Goal: Information Seeking & Learning: Learn about a topic

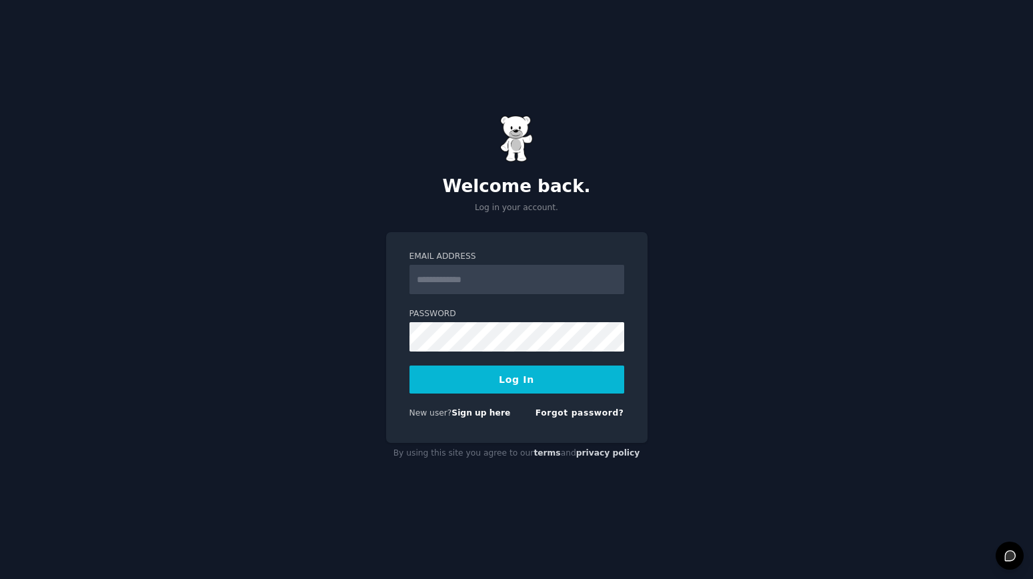
click at [524, 279] on input "Email Address" at bounding box center [516, 279] width 215 height 29
type input "*"
type input "**********"
click at [491, 377] on button "Log In" at bounding box center [516, 379] width 215 height 28
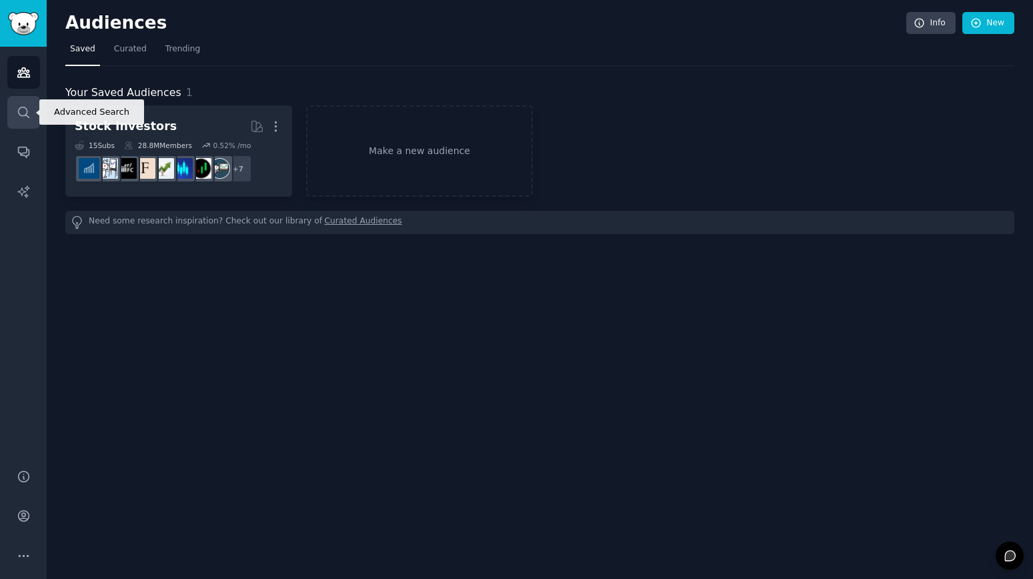
click at [20, 115] on icon "Sidebar" at bounding box center [24, 112] width 14 height 14
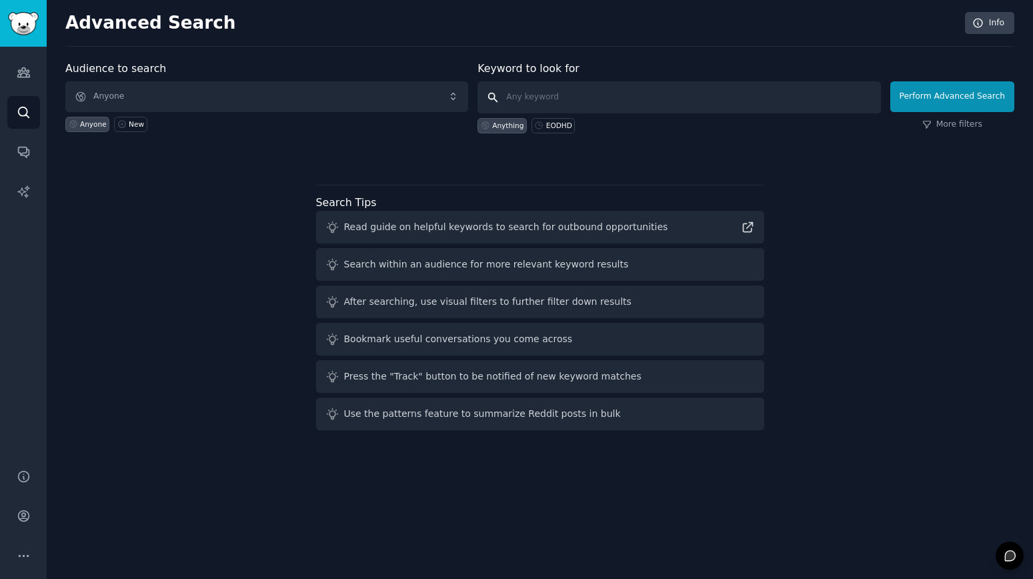
click at [635, 91] on input "text" at bounding box center [678, 97] width 403 height 32
type input "EODHD"
click at [963, 98] on button "Perform Advanced Search" at bounding box center [952, 96] width 124 height 31
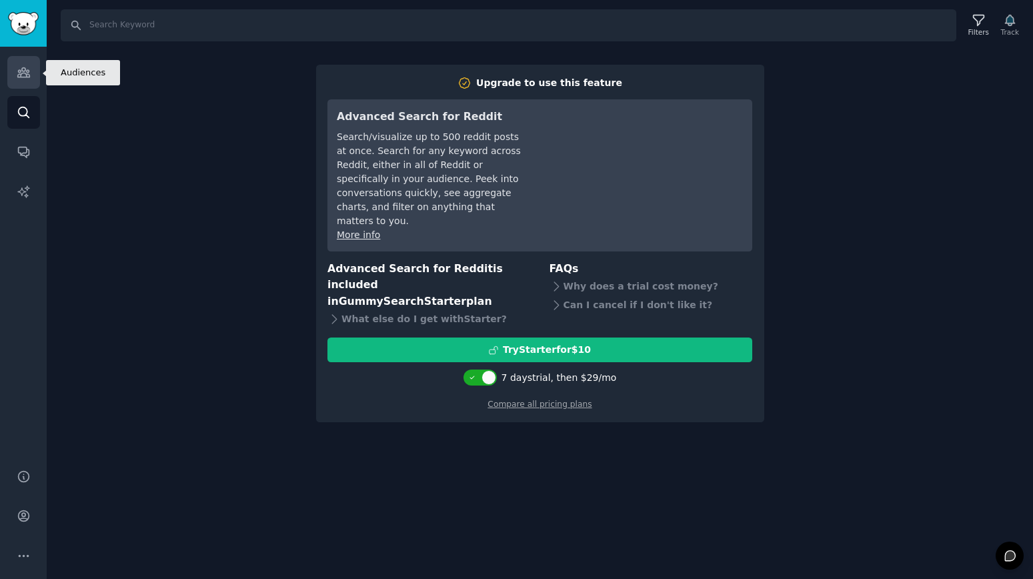
click at [10, 78] on link "Audiences" at bounding box center [23, 72] width 33 height 33
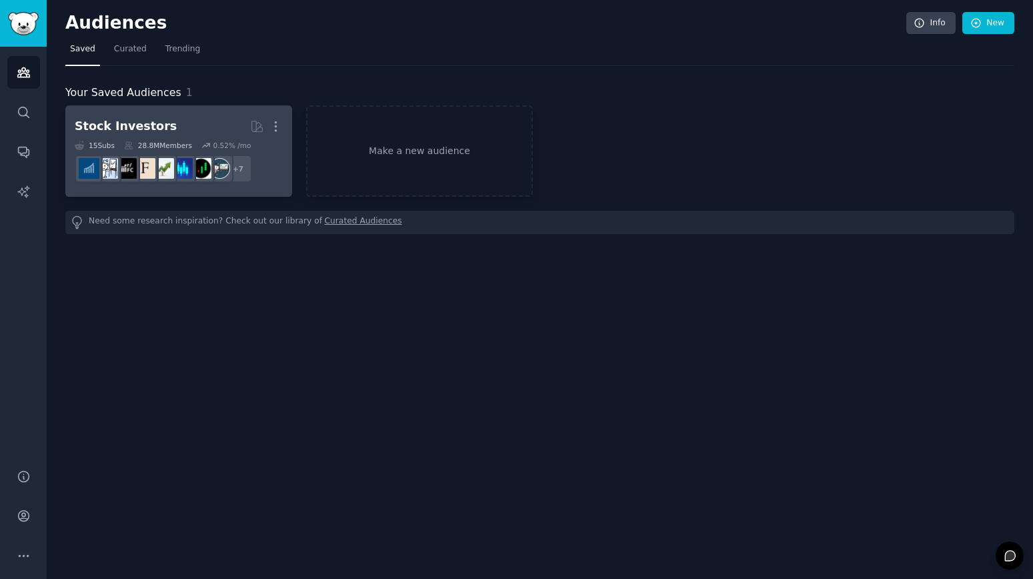
click at [214, 126] on h2 "Stock Investors More" at bounding box center [179, 126] width 208 height 23
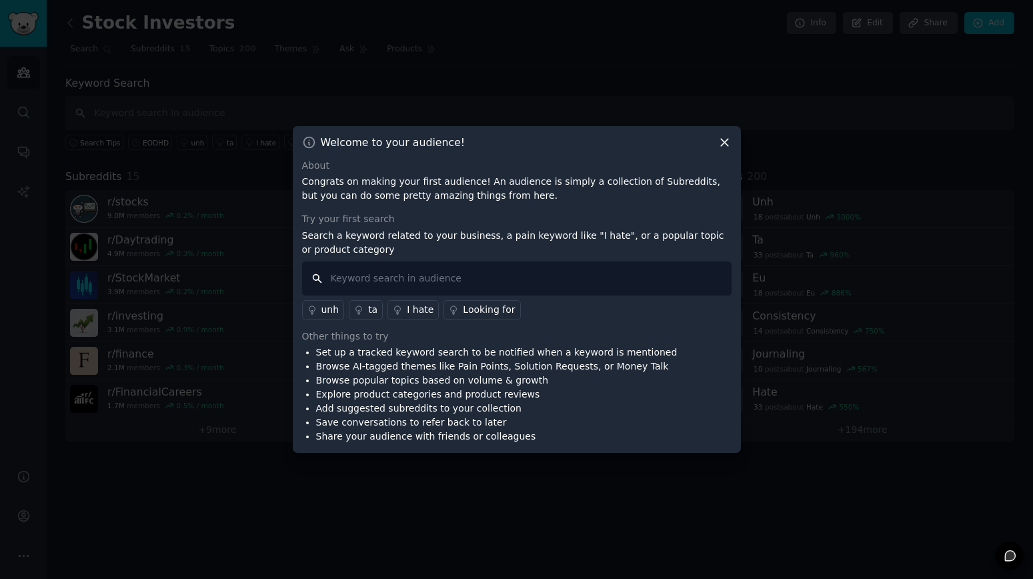
click at [633, 285] on input "text" at bounding box center [516, 278] width 429 height 34
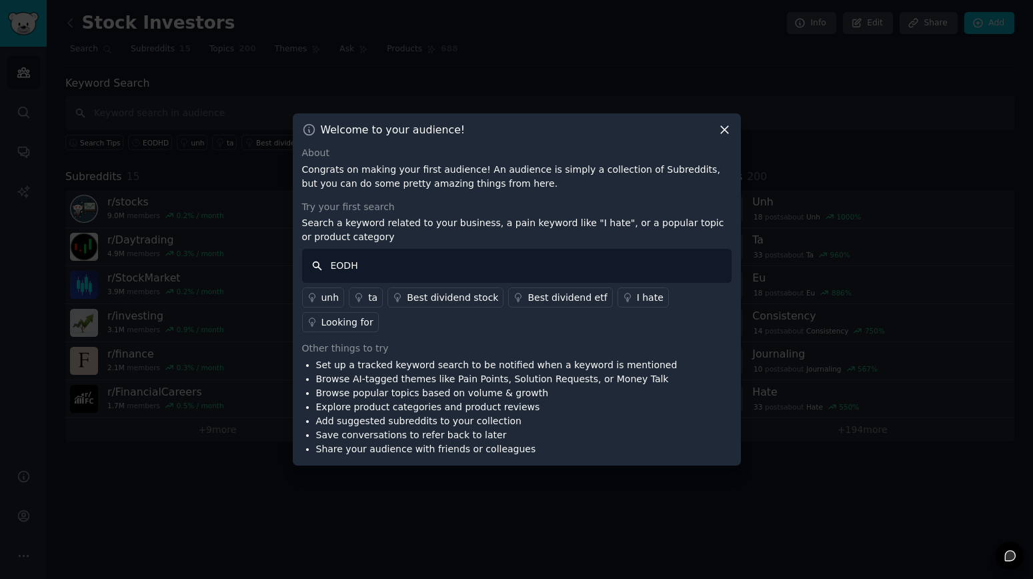
type input "EODHD"
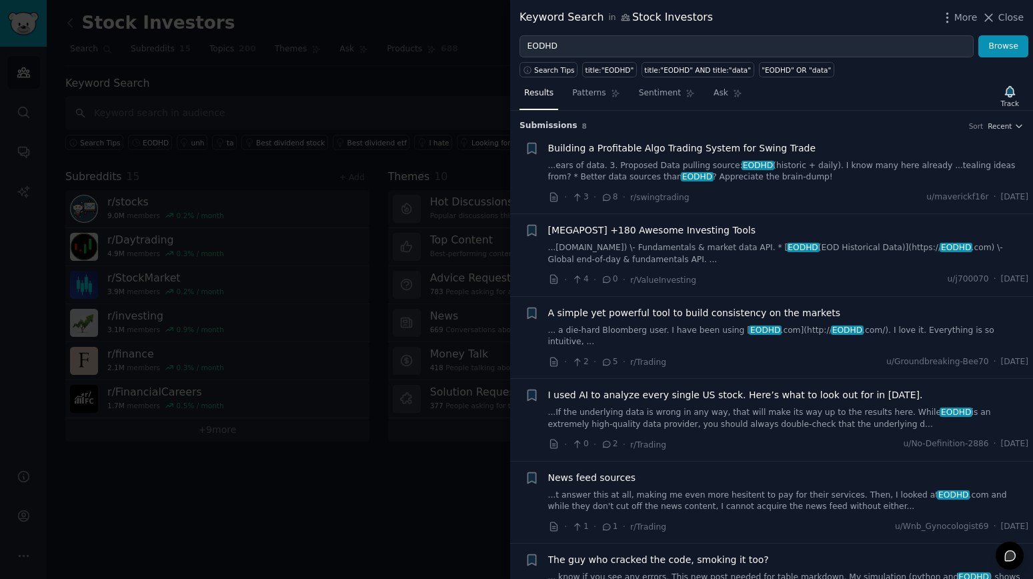
click at [701, 407] on link "...If the underlying data is wrong in any way, that will make its way up to the…" at bounding box center [788, 418] width 481 height 23
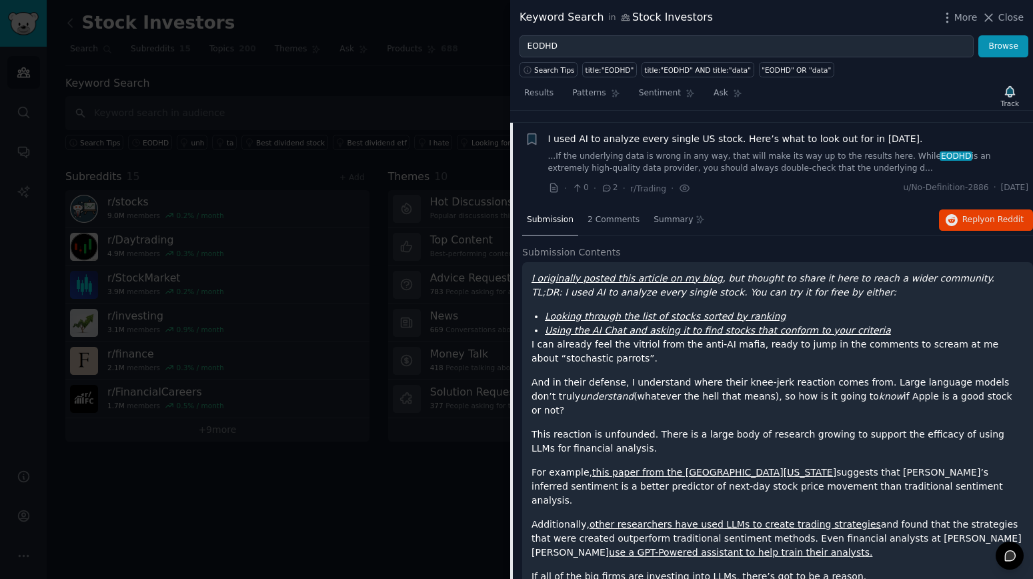
scroll to position [256, 0]
click at [979, 214] on span "Reply on Reddit" at bounding box center [992, 220] width 61 height 12
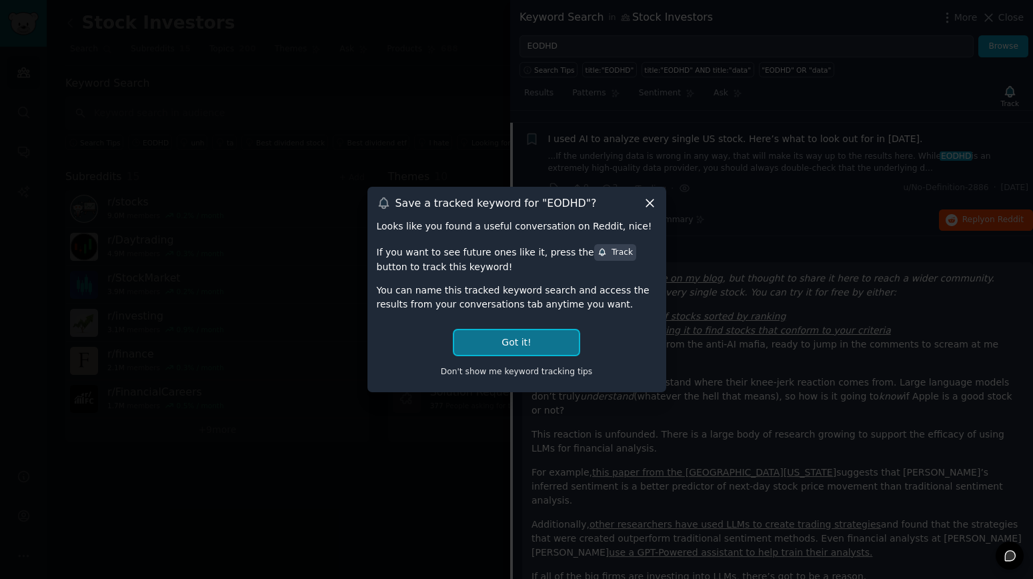
click at [509, 347] on button "Got it!" at bounding box center [516, 342] width 124 height 25
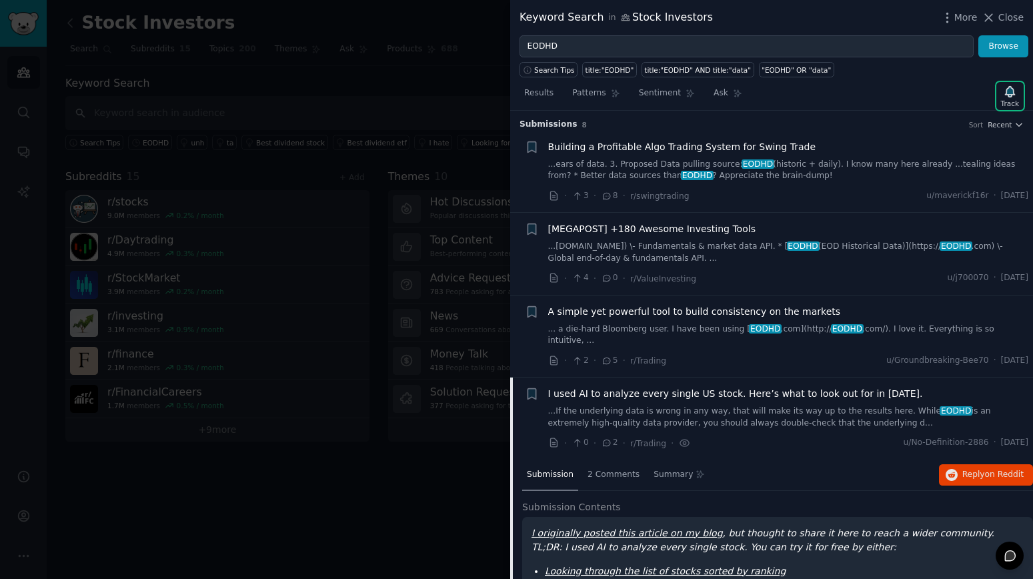
scroll to position [0, 0]
click at [1006, 97] on icon "button" at bounding box center [1010, 92] width 14 height 14
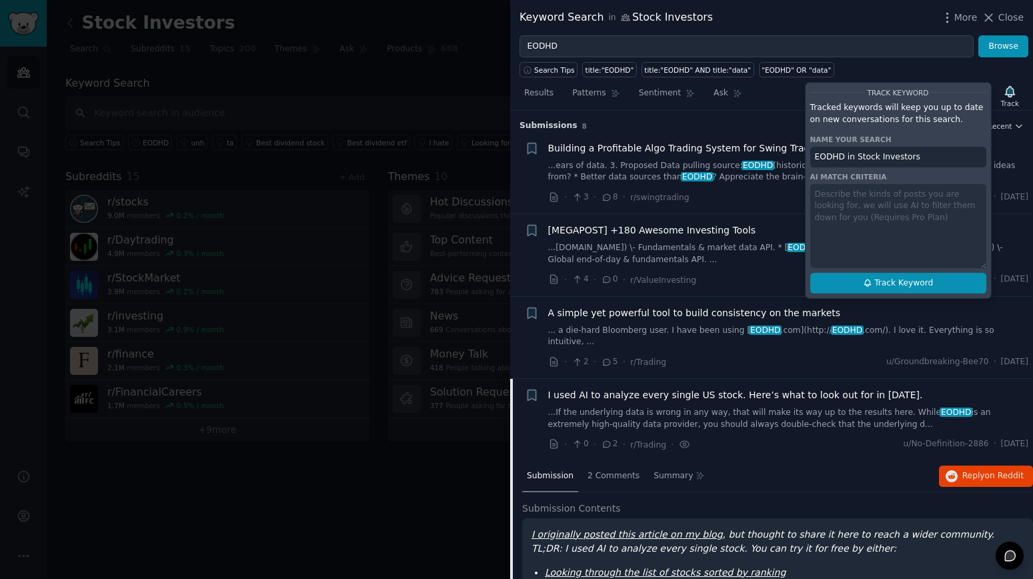
click at [900, 286] on span "Track Keyword" at bounding box center [903, 283] width 59 height 12
type input "EODHD in Stock Investors"
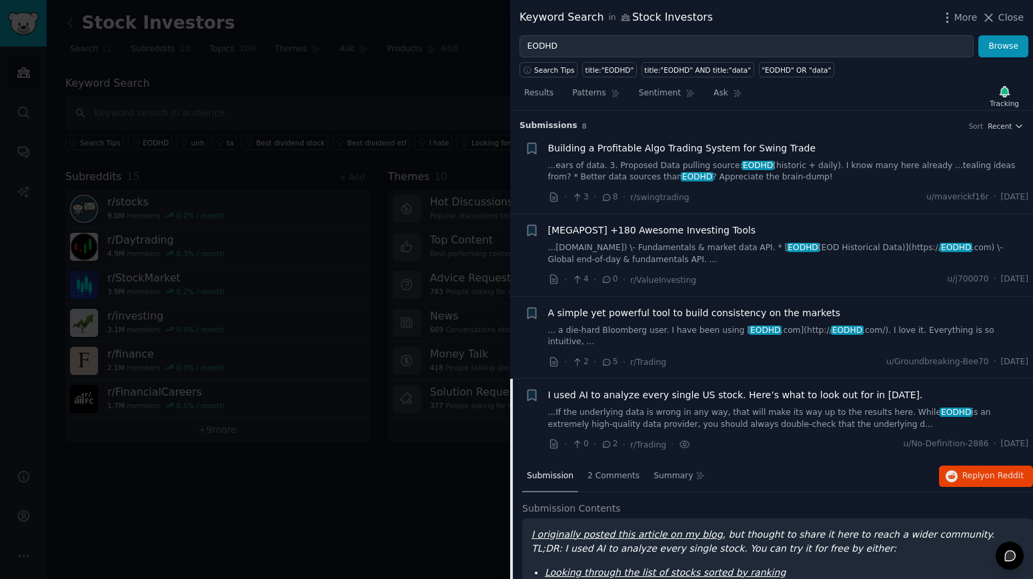
click at [646, 315] on span "A simple yet powerful tool to build consistency on the markets" at bounding box center [694, 313] width 293 height 14
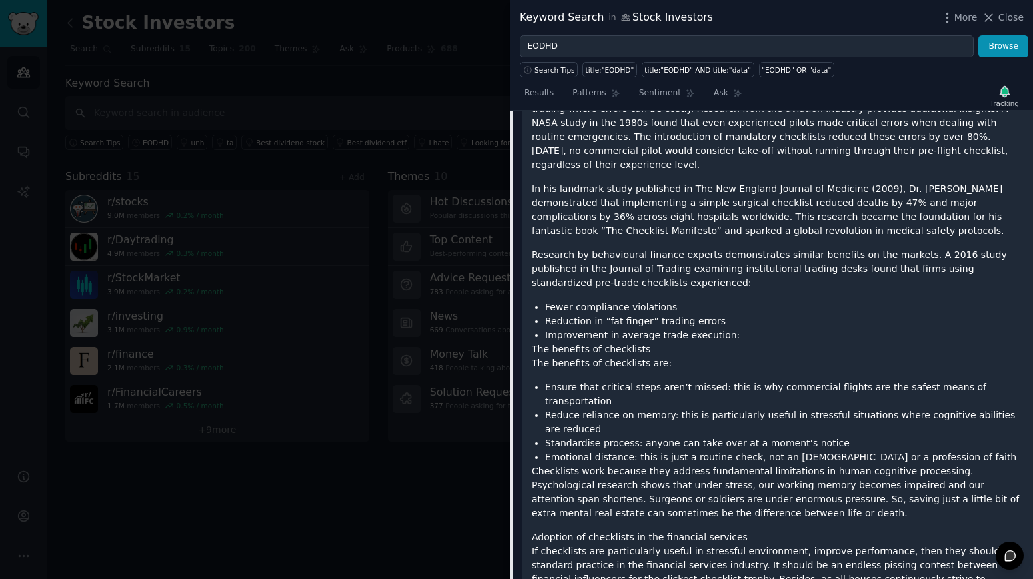
scroll to position [629, 0]
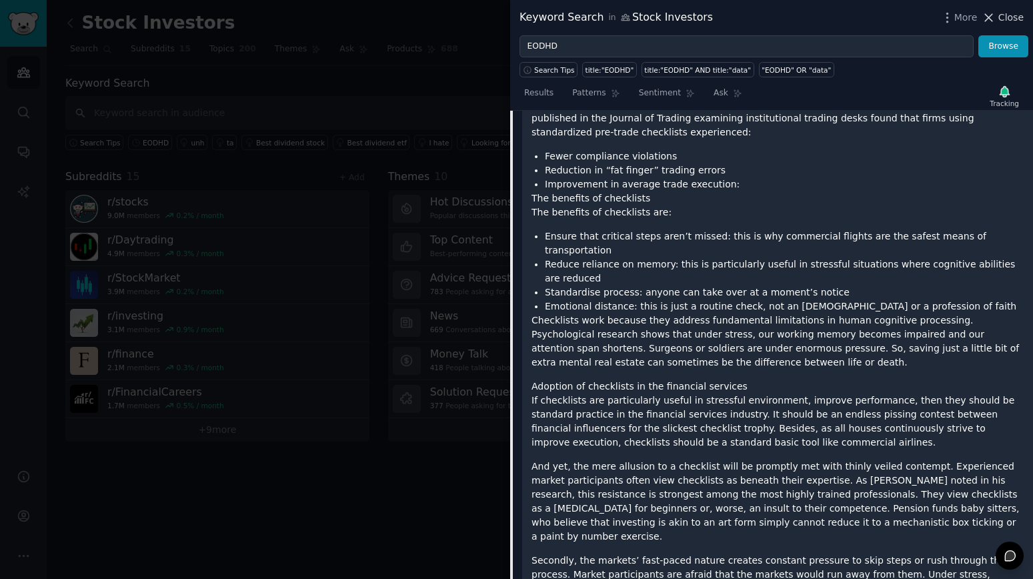
click at [990, 18] on icon at bounding box center [989, 18] width 14 height 14
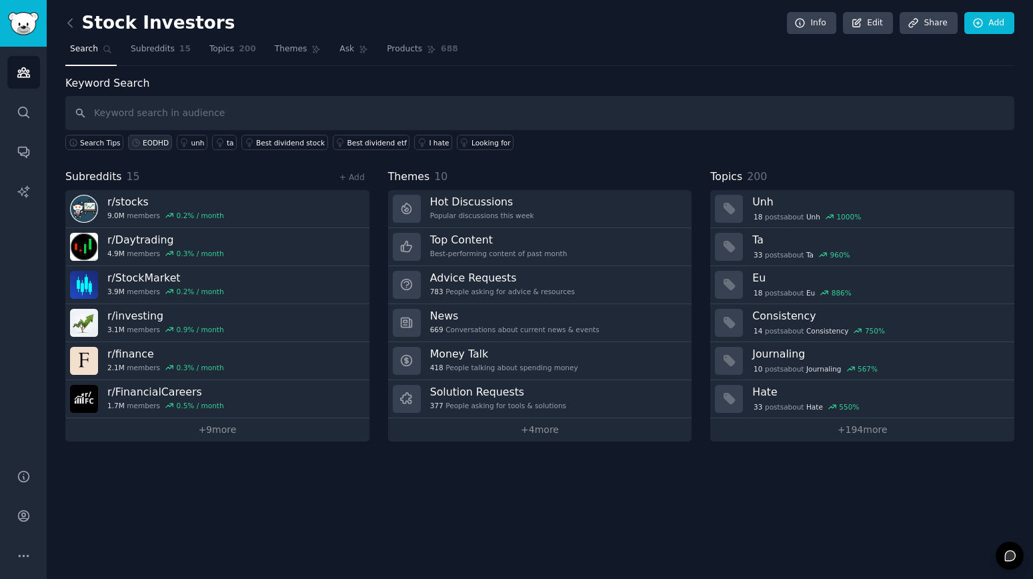
click at [145, 140] on div "EODHD" at bounding box center [156, 142] width 26 height 9
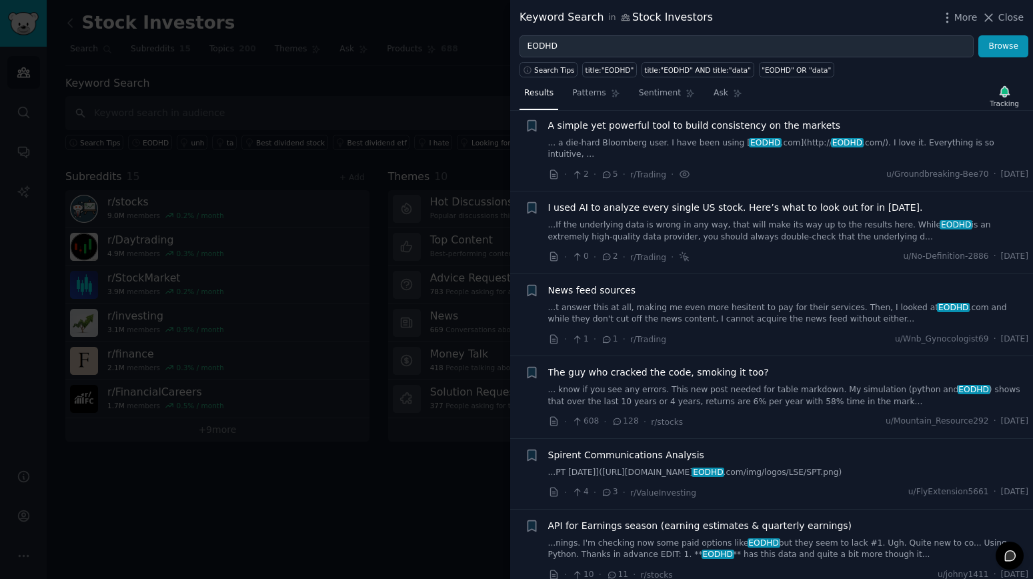
scroll to position [200, 0]
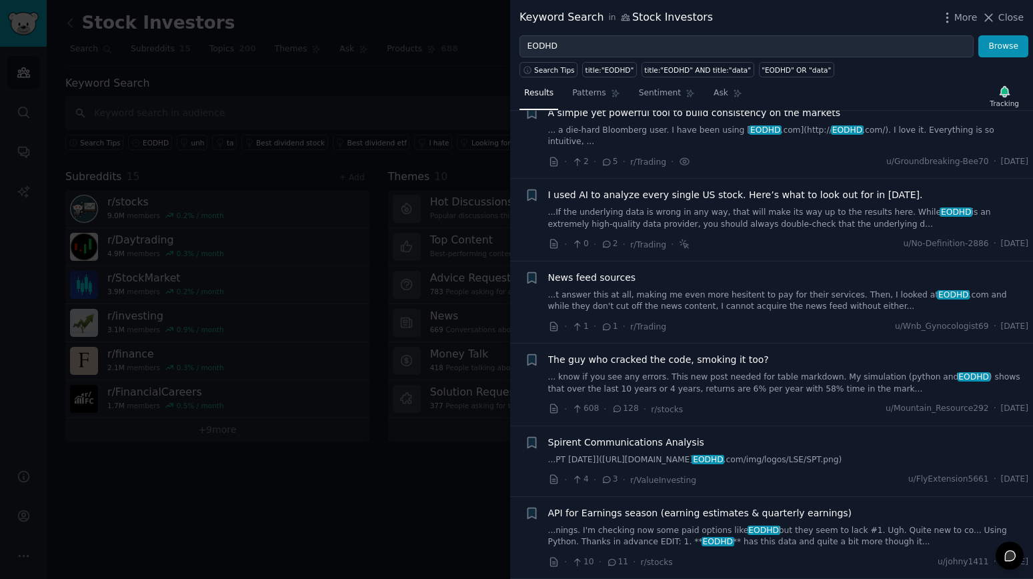
click at [751, 289] on link "...t answer this at all, making me even more hesitent to pay for their services…" at bounding box center [788, 300] width 481 height 23
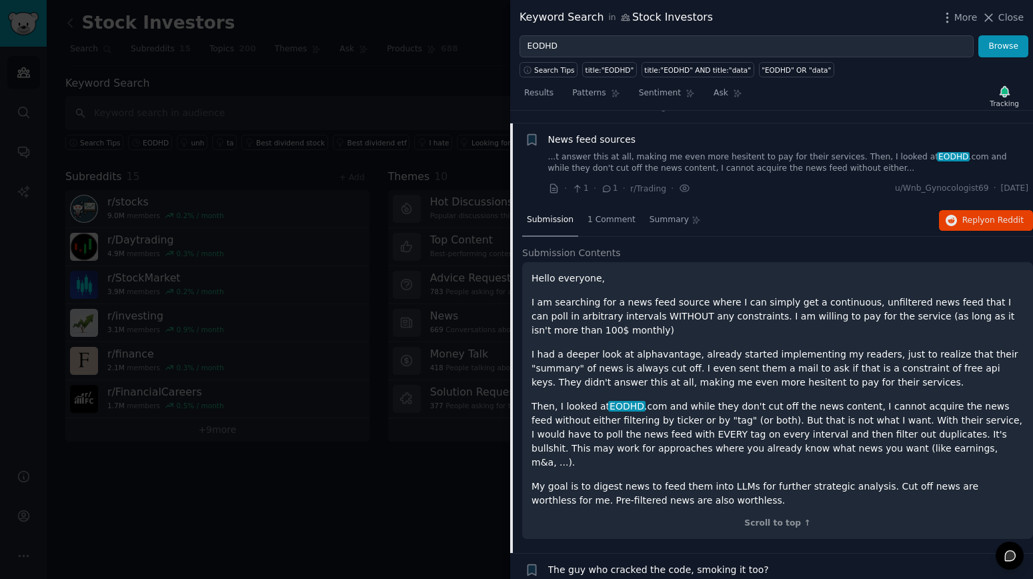
scroll to position [339, 0]
click at [983, 214] on span "Reply on Reddit" at bounding box center [992, 220] width 61 height 12
click at [407, 97] on div at bounding box center [516, 289] width 1033 height 579
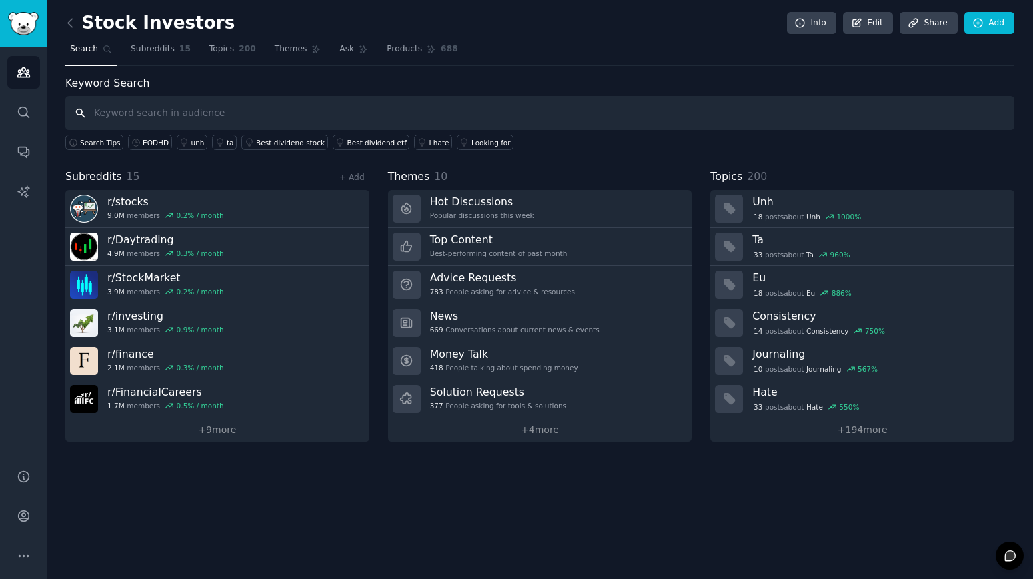
click at [221, 113] on input "text" at bounding box center [539, 113] width 949 height 34
type input "o"
type input "provider"
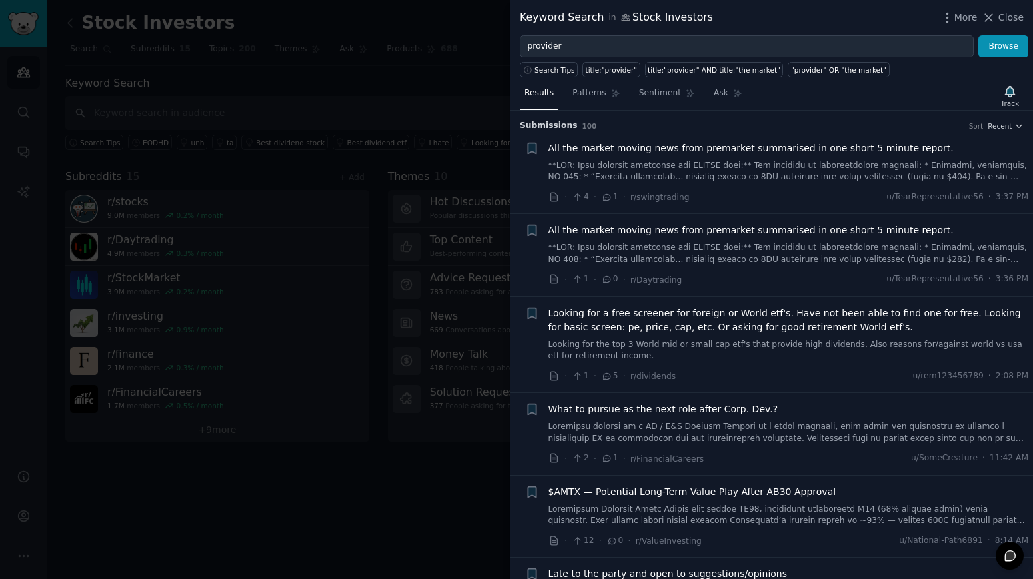
click at [866, 168] on link at bounding box center [788, 171] width 481 height 23
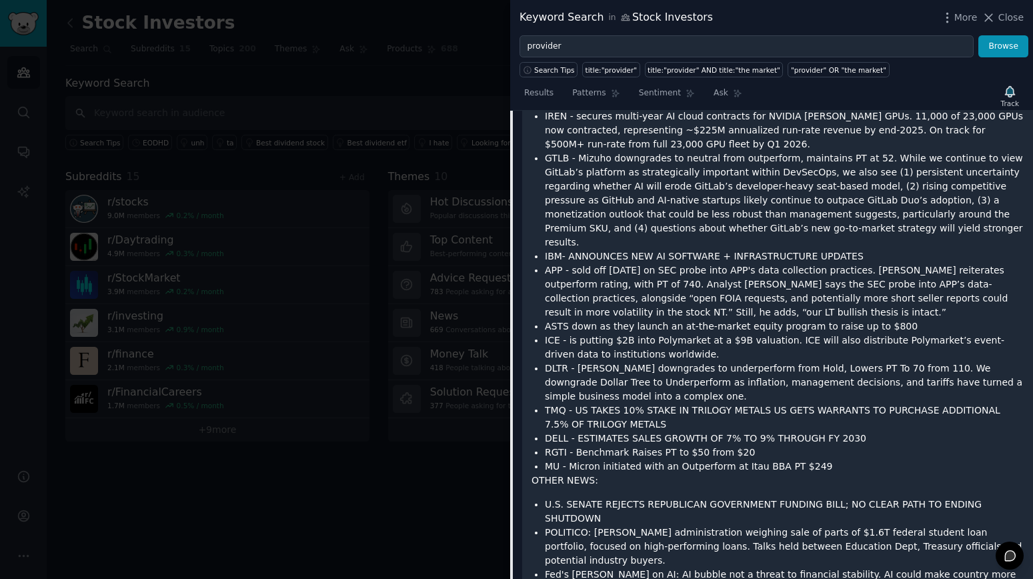
scroll to position [983, 0]
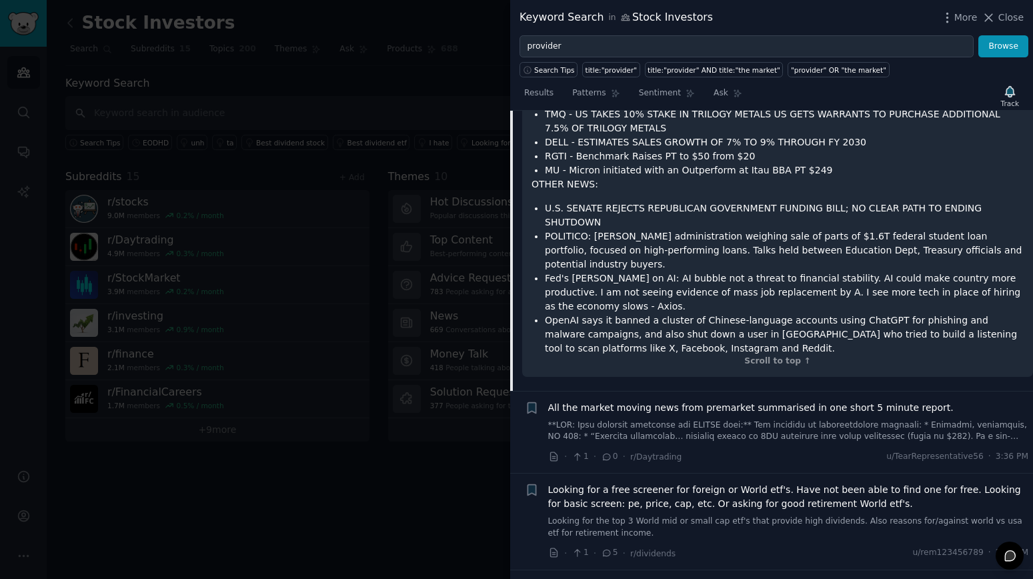
click at [809, 419] on link at bounding box center [788, 430] width 481 height 23
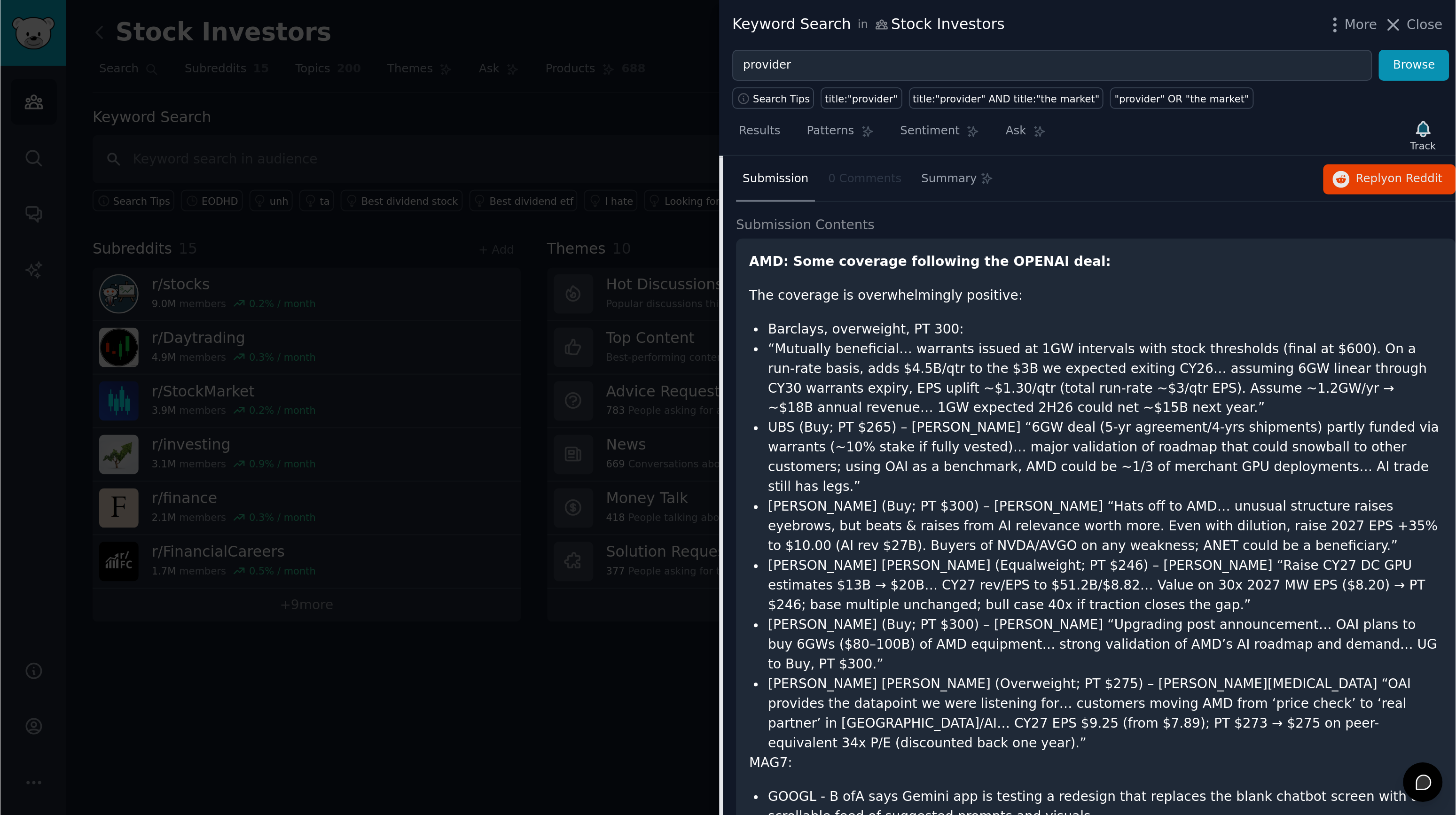
scroll to position [125, 0]
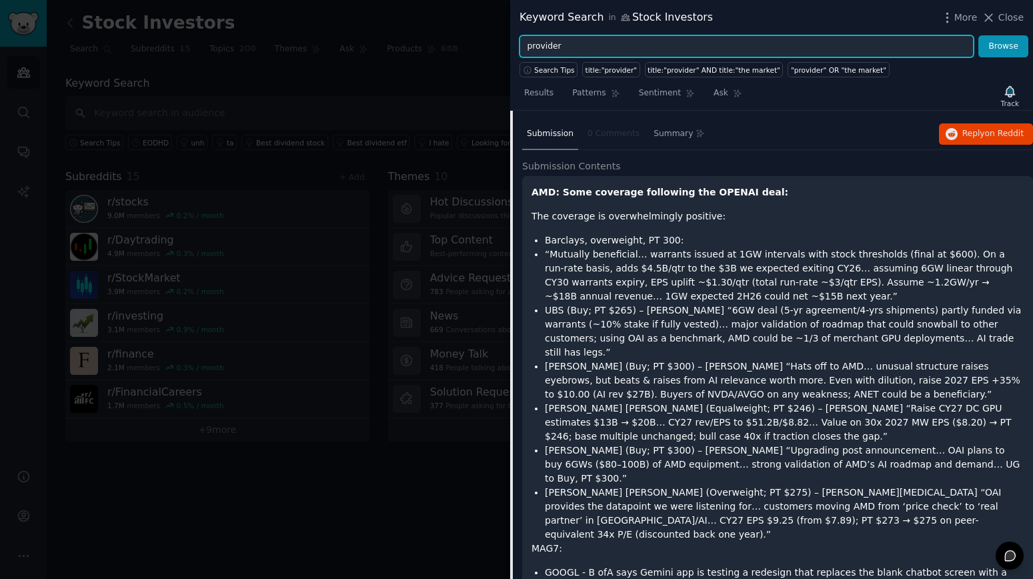
click at [527, 45] on input "provider" at bounding box center [746, 46] width 454 height 23
type input "data provider"
click at [978, 35] on button "Browse" at bounding box center [1003, 46] width 50 height 23
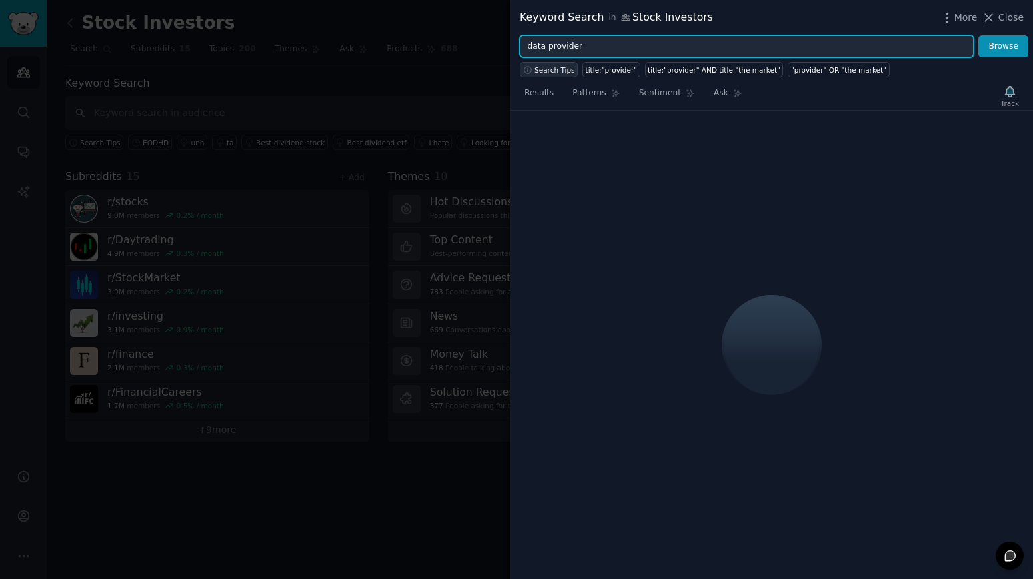
click at [546, 68] on span "Search Tips" at bounding box center [554, 69] width 41 height 9
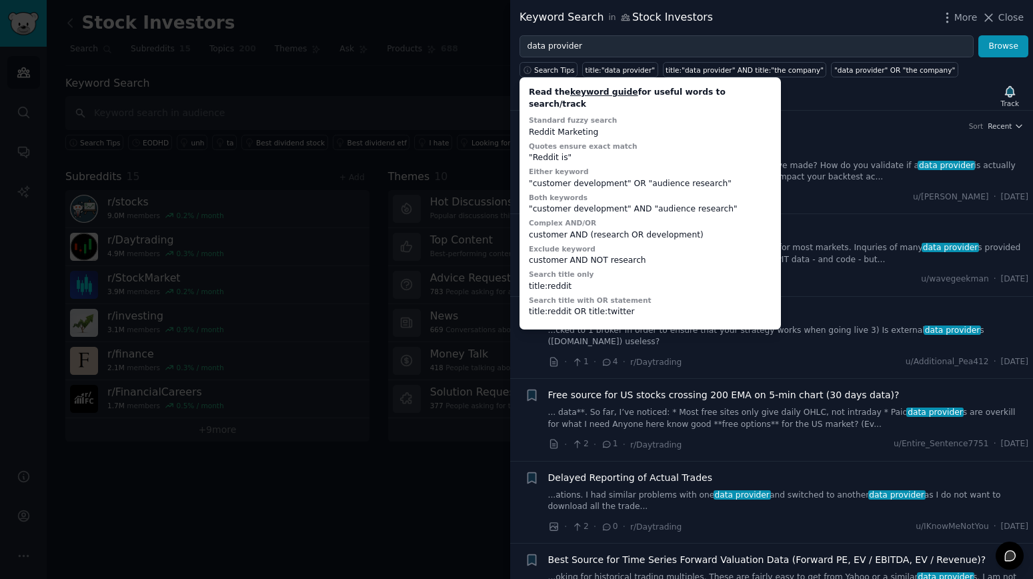
click at [593, 94] on link "keyword guide" at bounding box center [604, 91] width 68 height 9
click at [880, 133] on li "+ The hidden costs of 'free' market data ...." What's the most expensive "free"…" at bounding box center [771, 173] width 523 height 82
